Goal: Find specific page/section: Find specific page/section

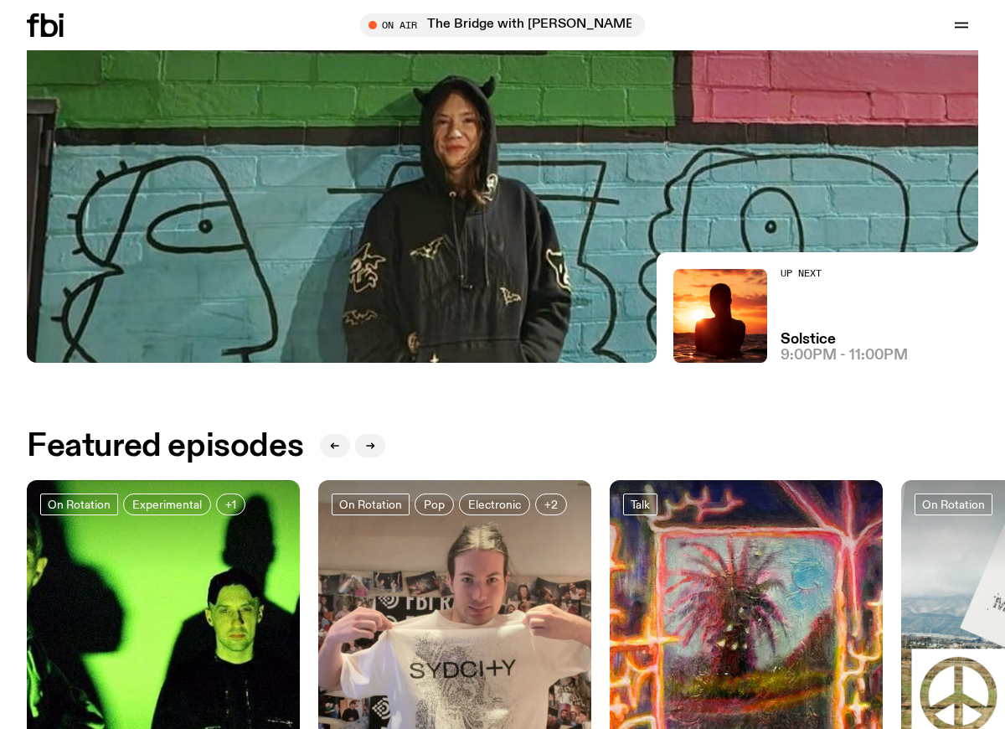
scroll to position [266, 0]
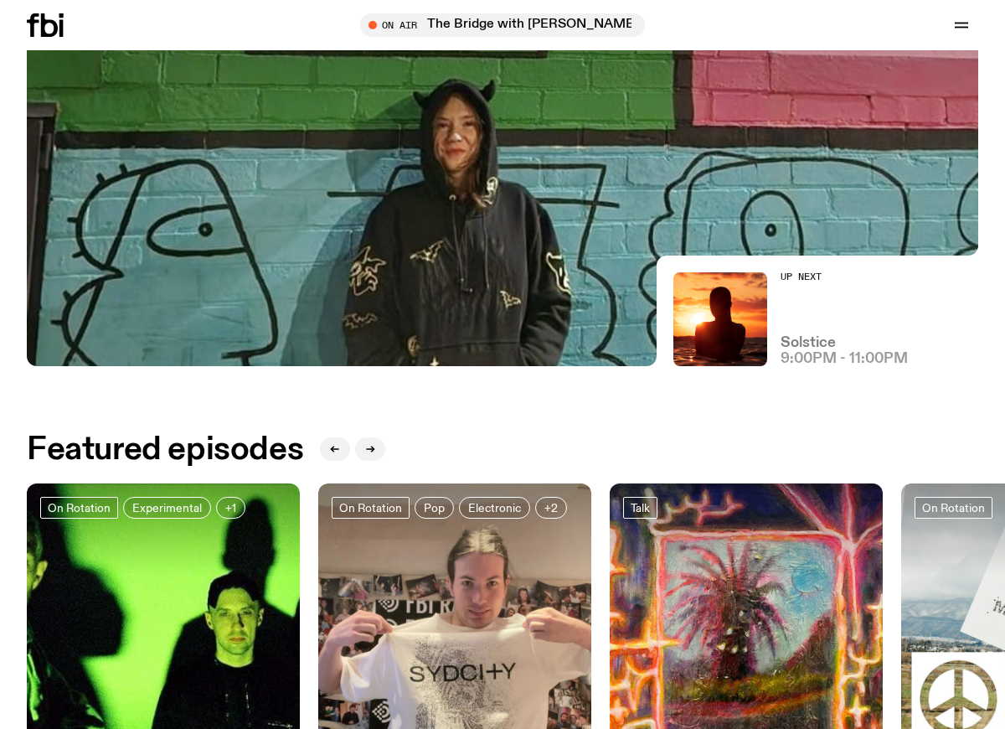
click at [808, 344] on h3 "Solstice" at bounding box center [808, 343] width 55 height 14
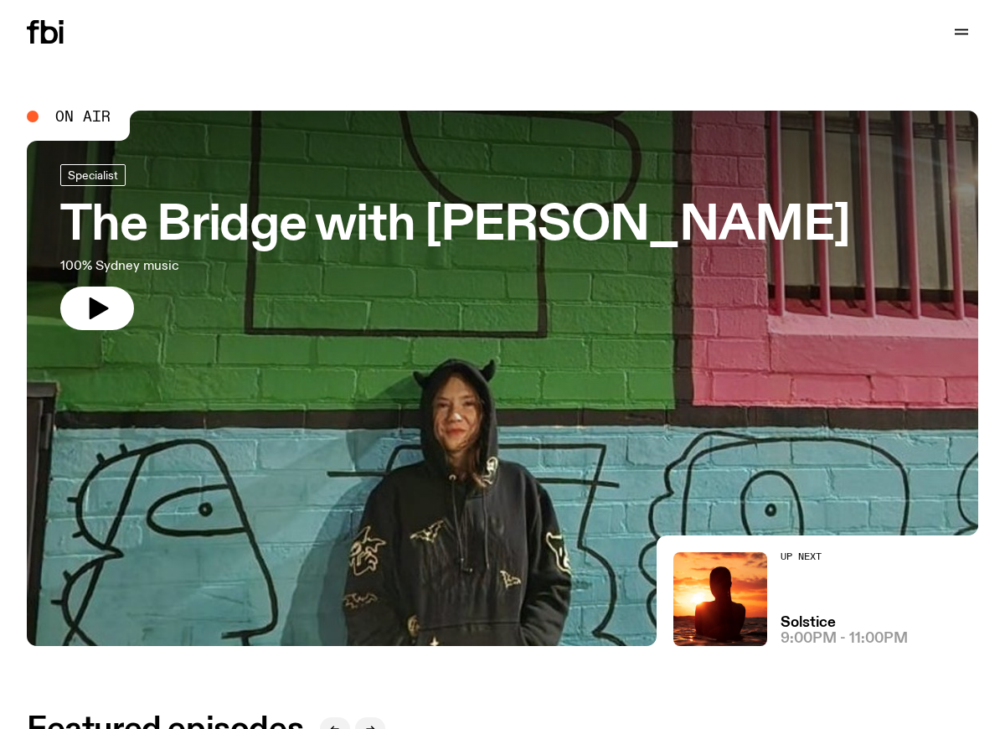
click at [489, 14] on div "Schedule Explore Read Volunteer Newsletter Support Us" at bounding box center [502, 32] width 1005 height 64
click at [964, 28] on icon "button" at bounding box center [962, 32] width 20 height 20
